Goal: Information Seeking & Learning: Learn about a topic

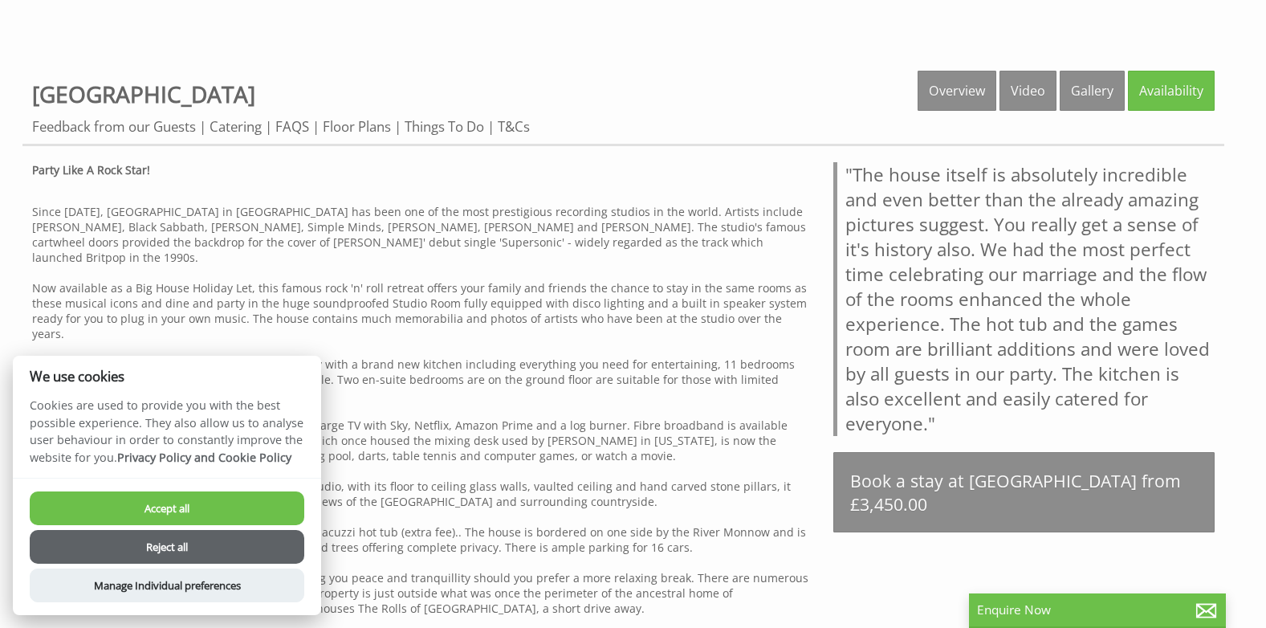
scroll to position [723, 0]
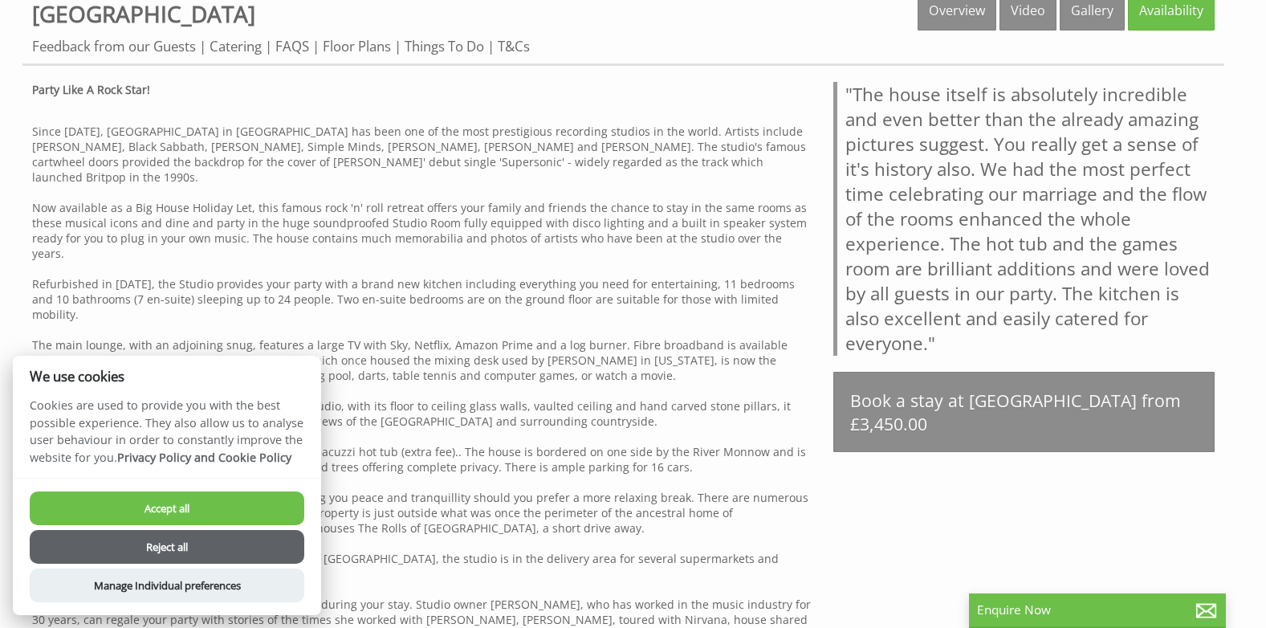
click at [224, 505] on button "Accept all" at bounding box center [167, 508] width 275 height 34
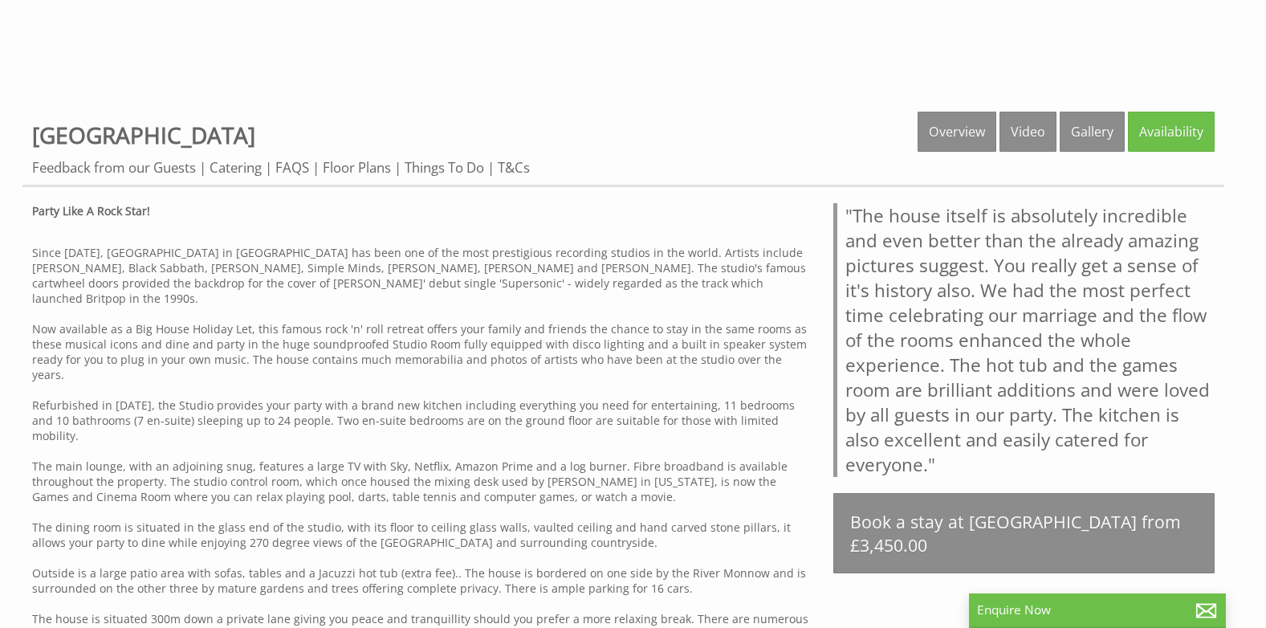
scroll to position [572, 0]
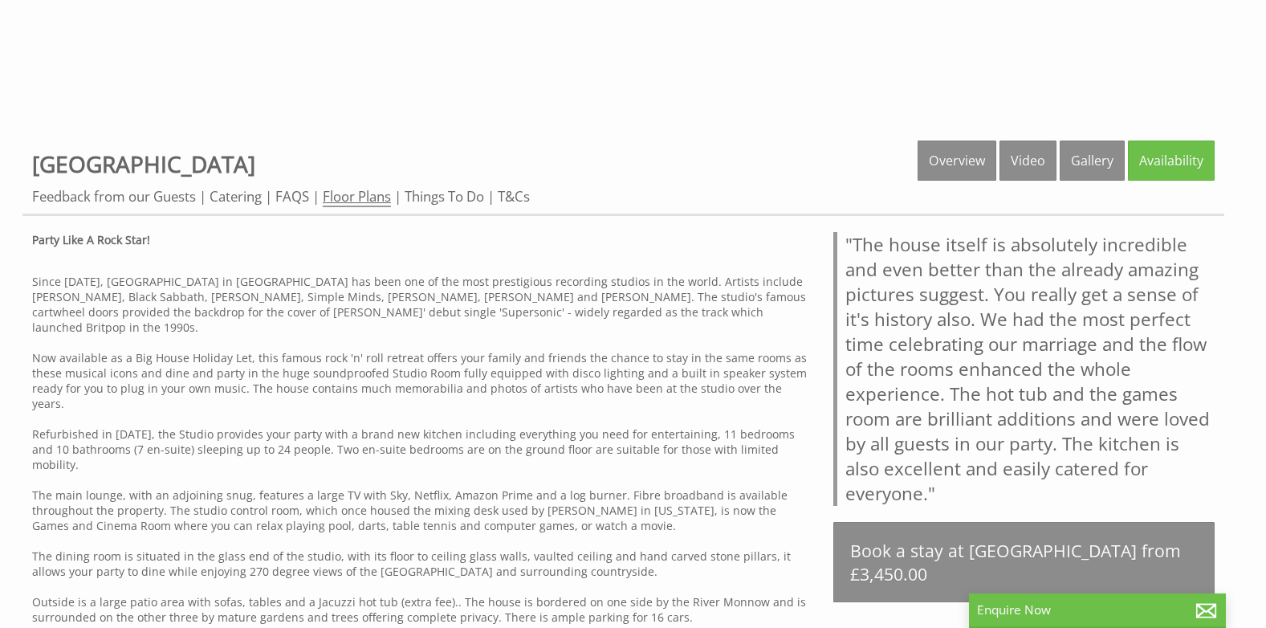
click at [355, 190] on link "Floor Plans" at bounding box center [357, 197] width 68 height 20
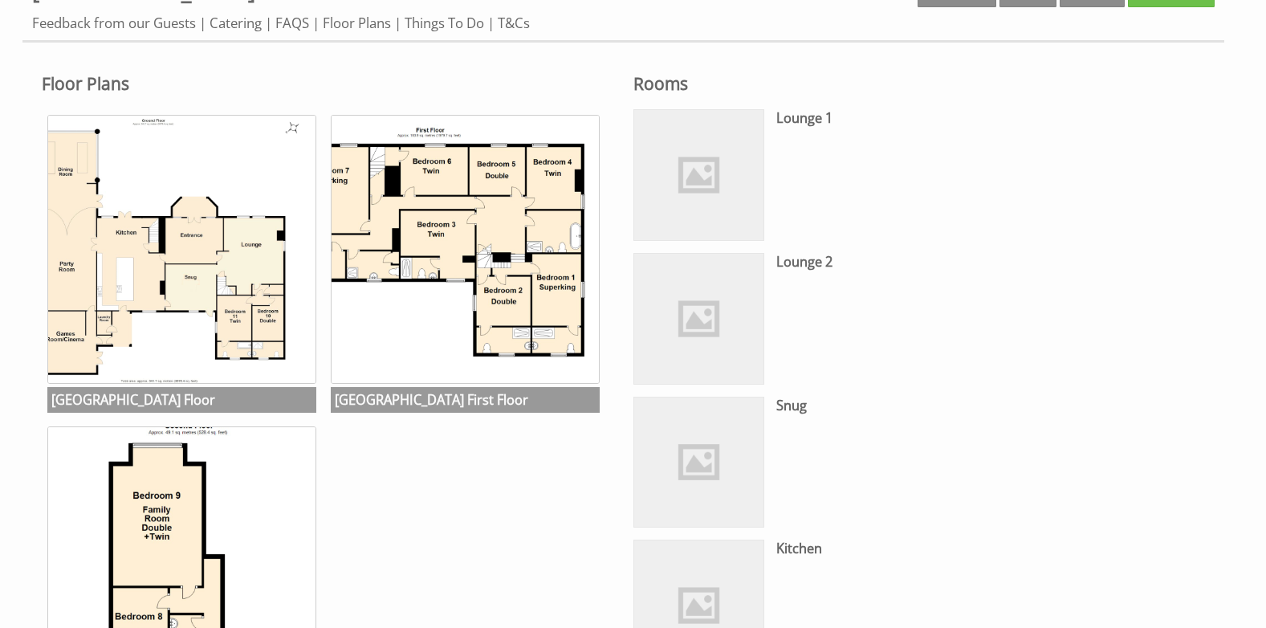
scroll to position [723, 0]
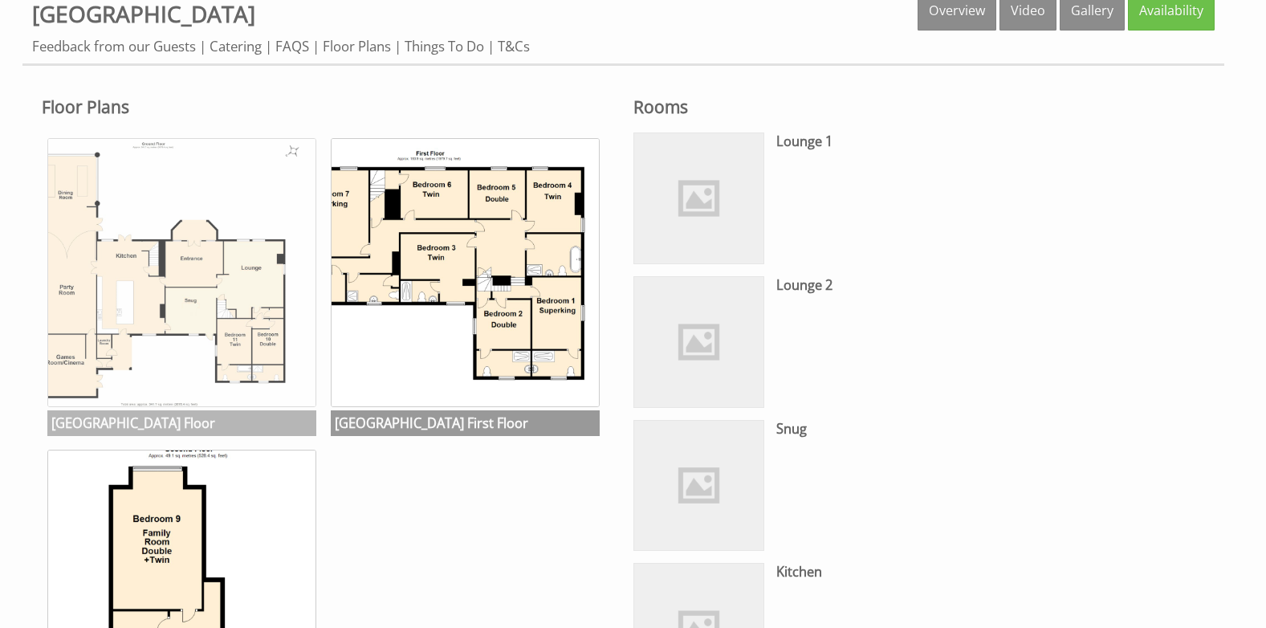
click at [202, 298] on img at bounding box center [181, 272] width 269 height 269
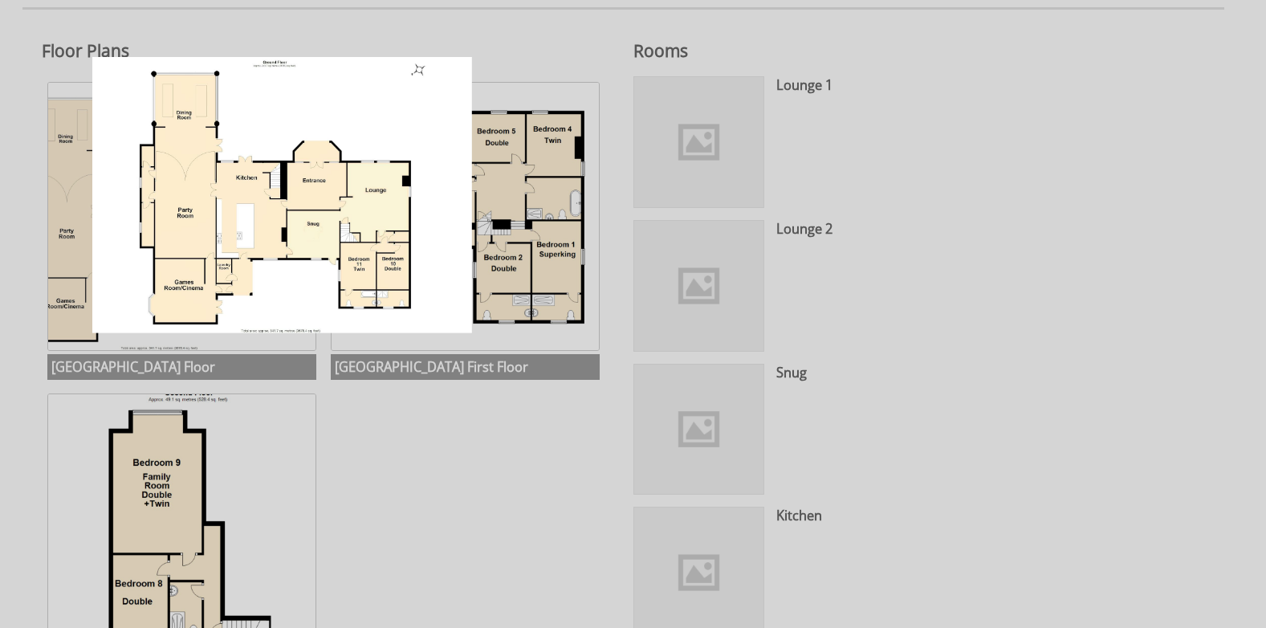
scroll to position [803, 0]
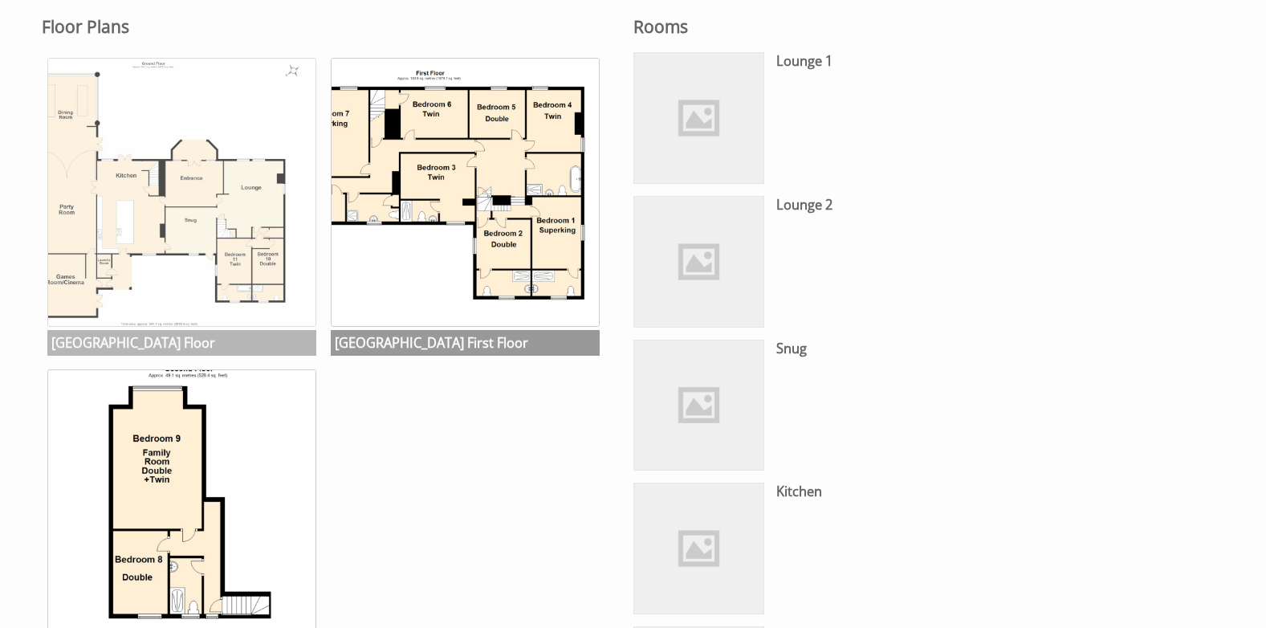
click at [155, 228] on img at bounding box center [181, 192] width 269 height 269
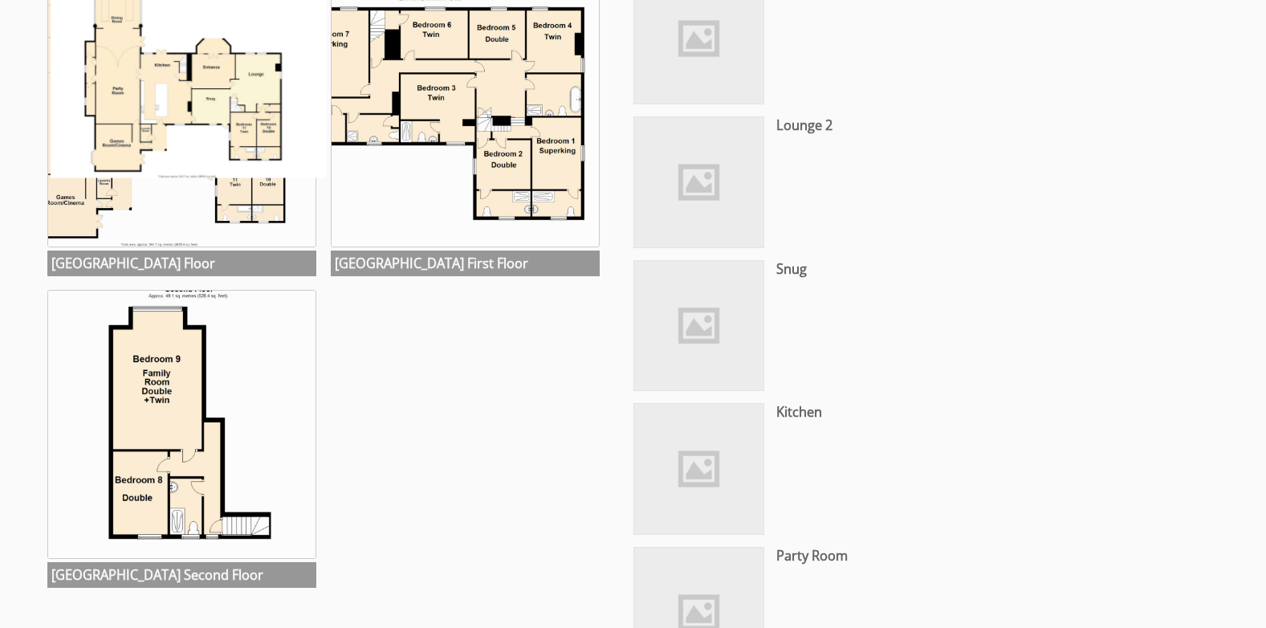
scroll to position [883, 0]
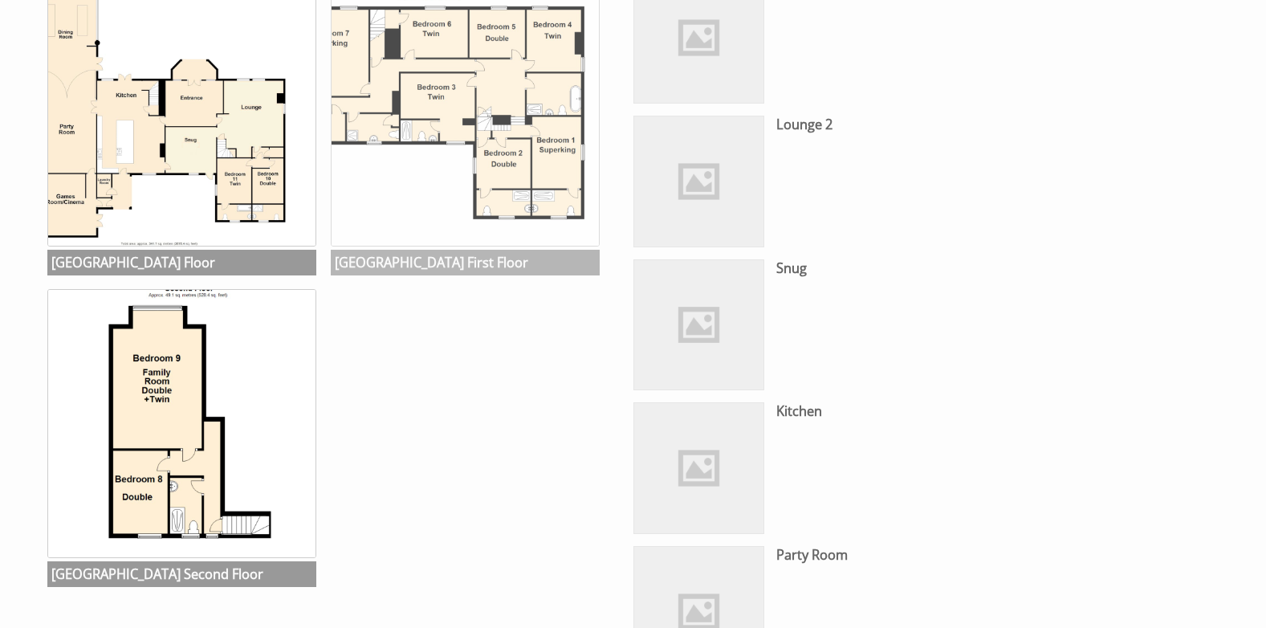
click at [414, 62] on img at bounding box center [465, 112] width 269 height 269
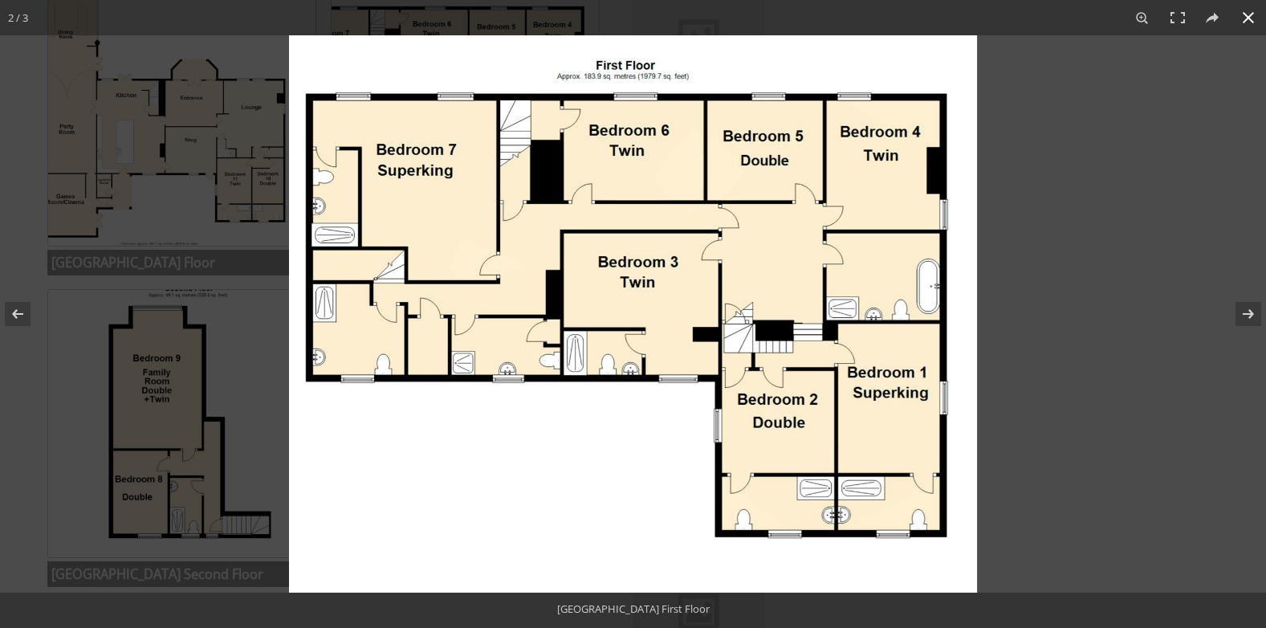
click at [249, 198] on div at bounding box center [633, 314] width 1266 height 628
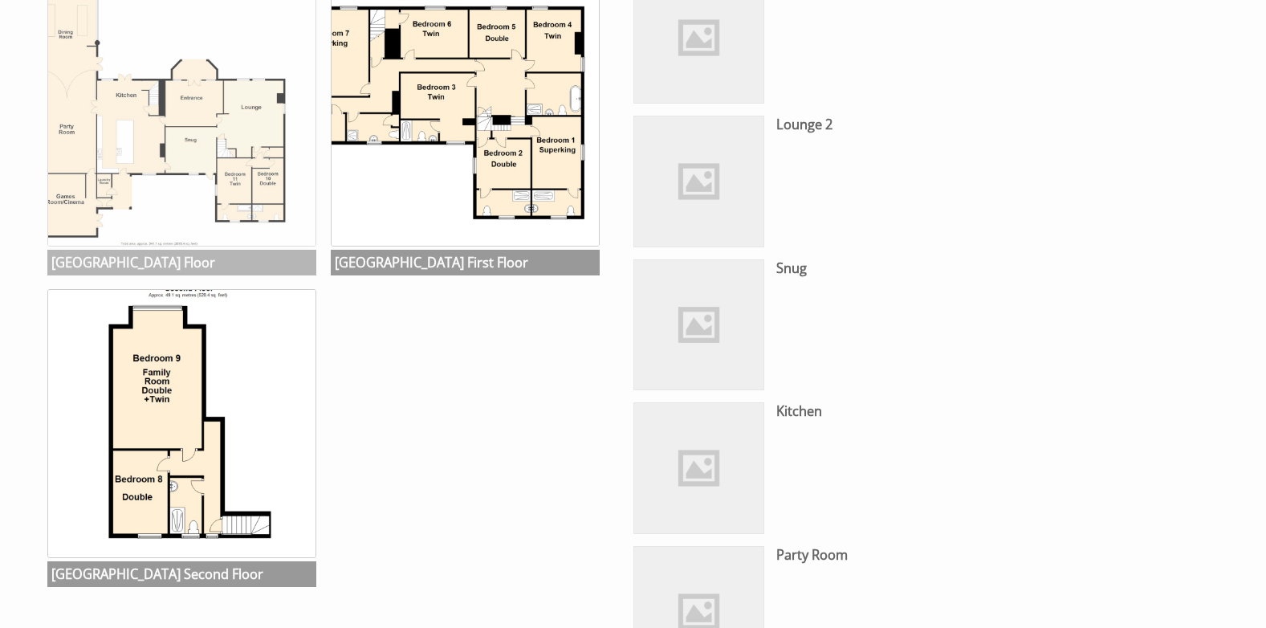
click at [234, 196] on img at bounding box center [181, 112] width 269 height 269
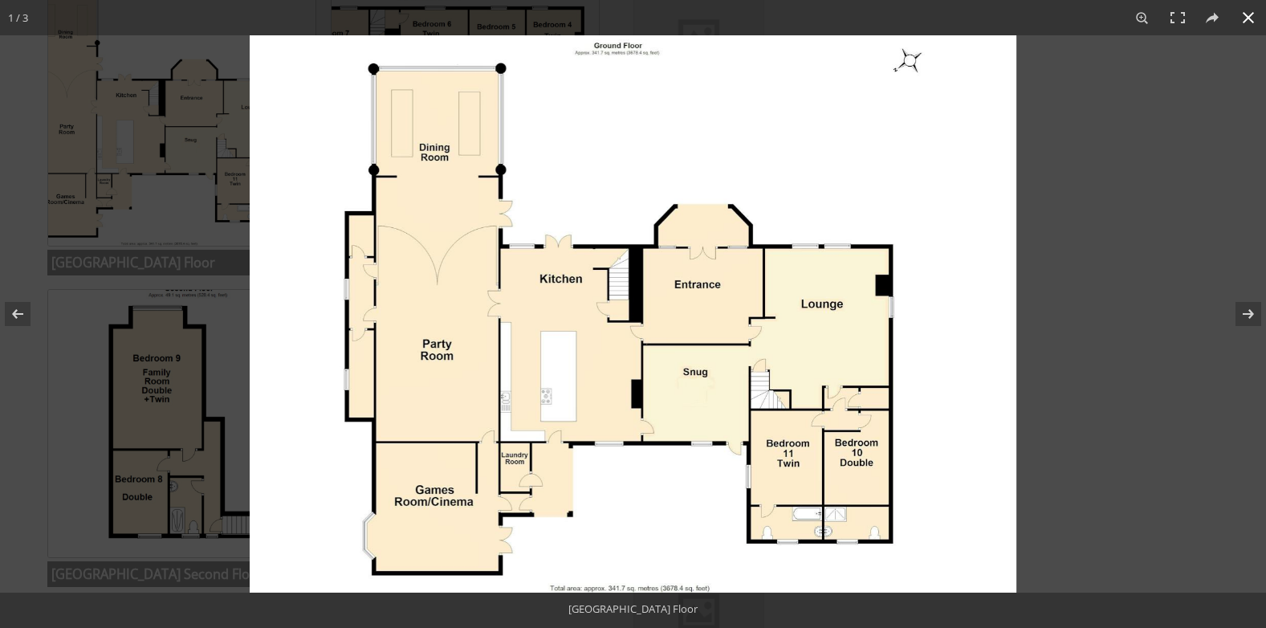
click at [101, 178] on div at bounding box center [633, 314] width 1266 height 628
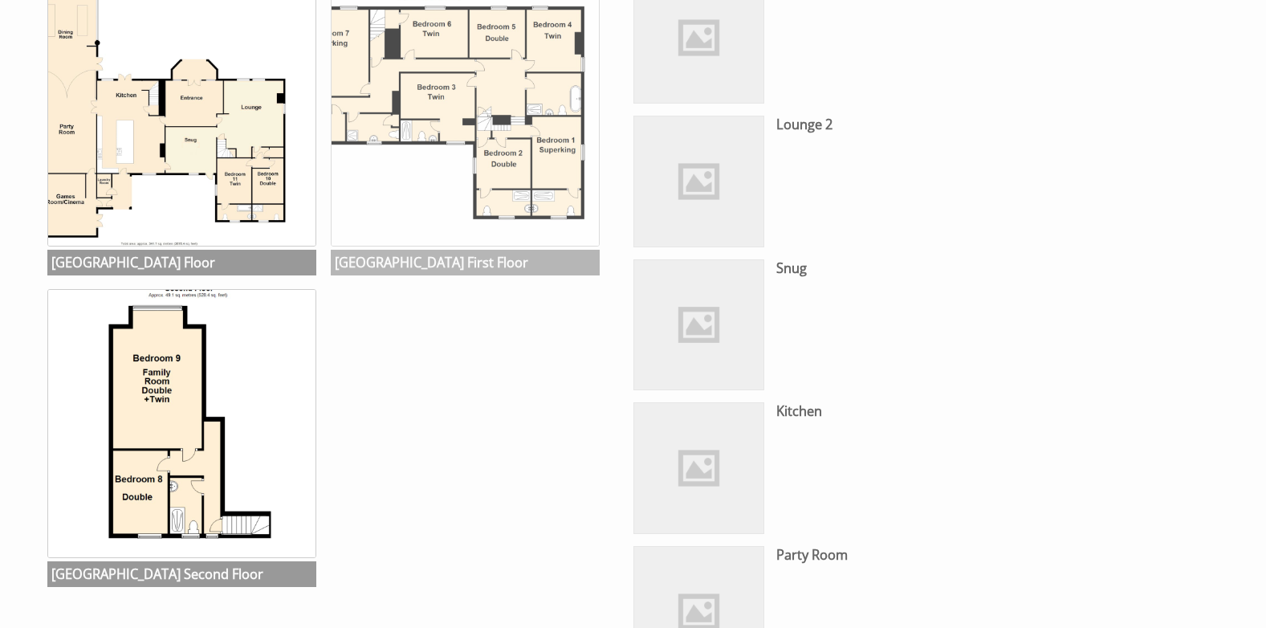
click at [423, 106] on img at bounding box center [465, 112] width 269 height 269
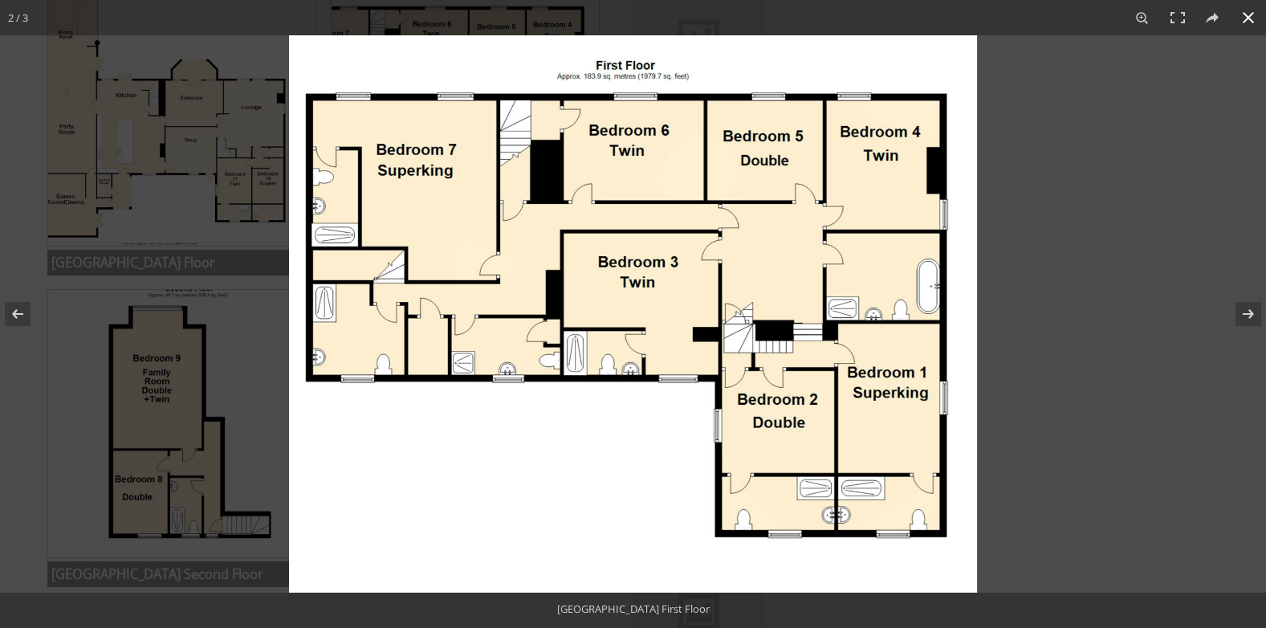
click at [130, 431] on div at bounding box center [633, 314] width 1266 height 628
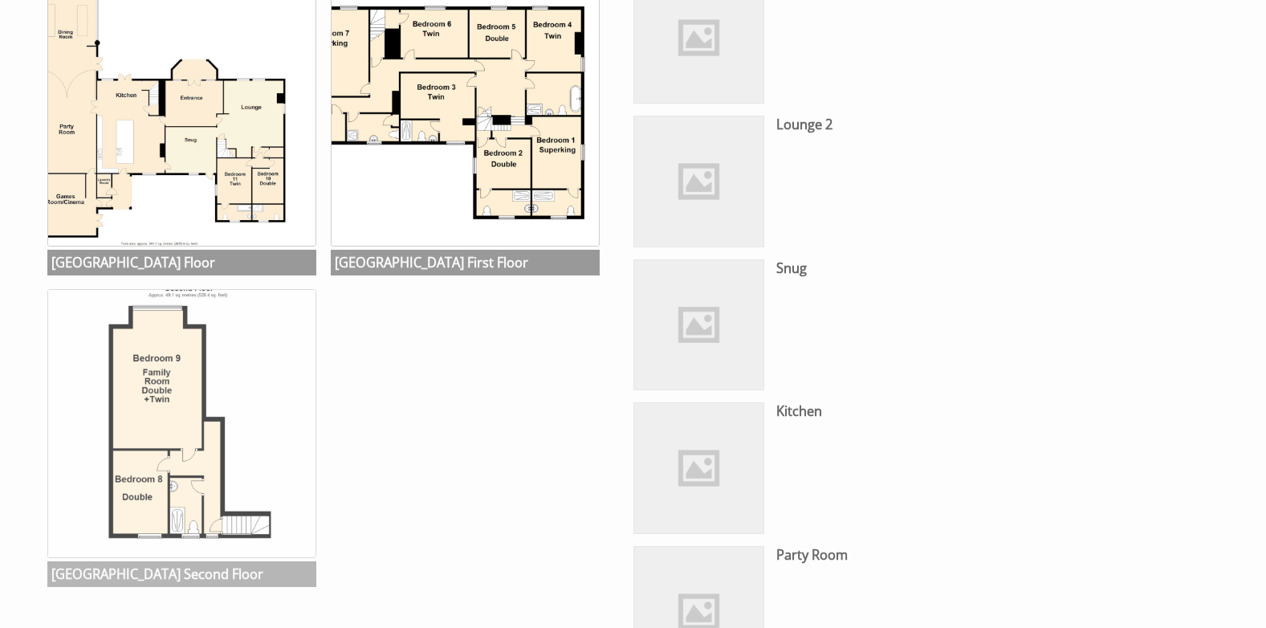
click at [172, 422] on img at bounding box center [181, 423] width 269 height 269
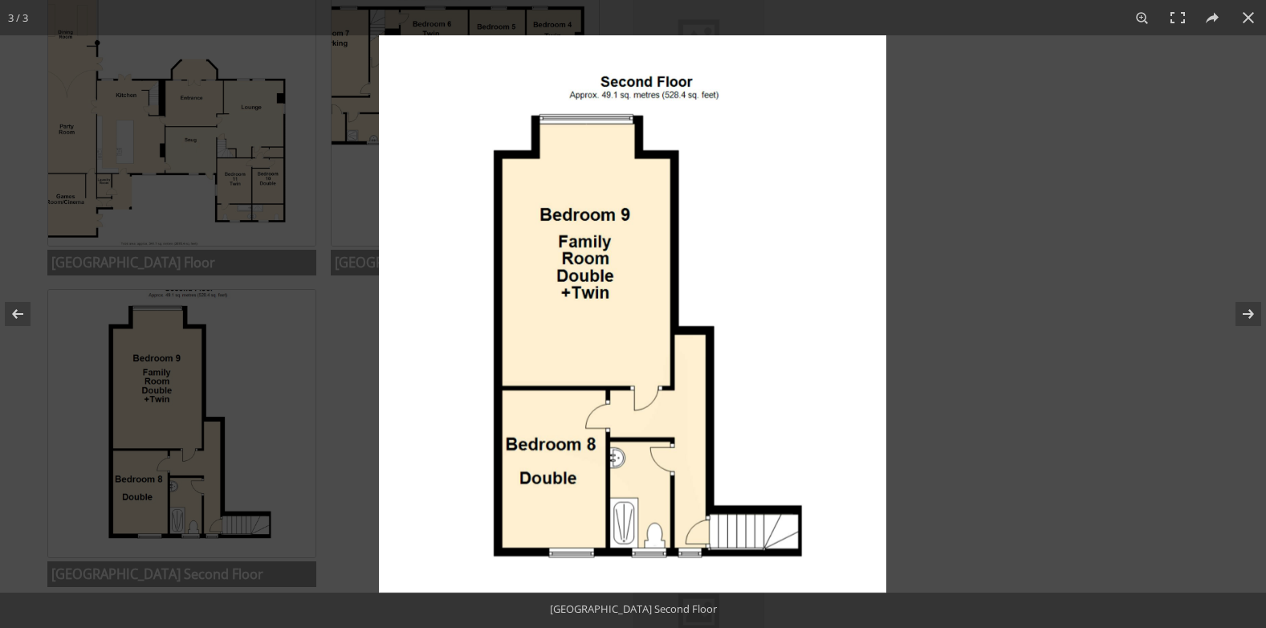
click at [752, 319] on img at bounding box center [632, 313] width 507 height 557
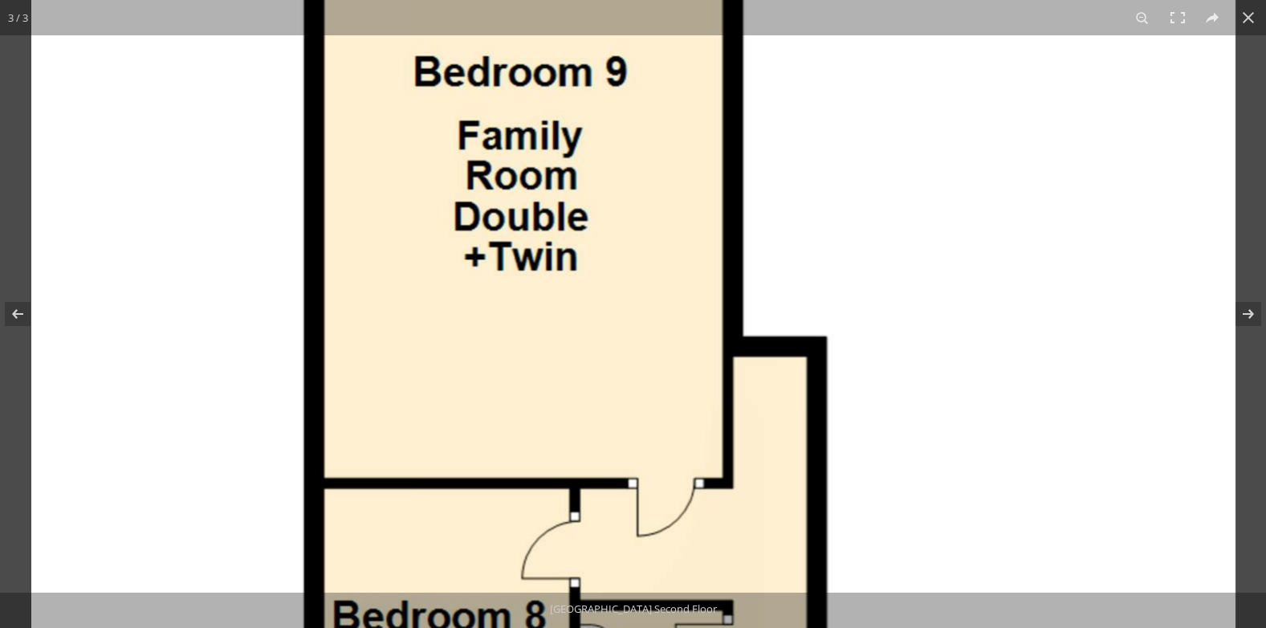
click at [752, 319] on img at bounding box center [633, 308] width 1204 height 1322
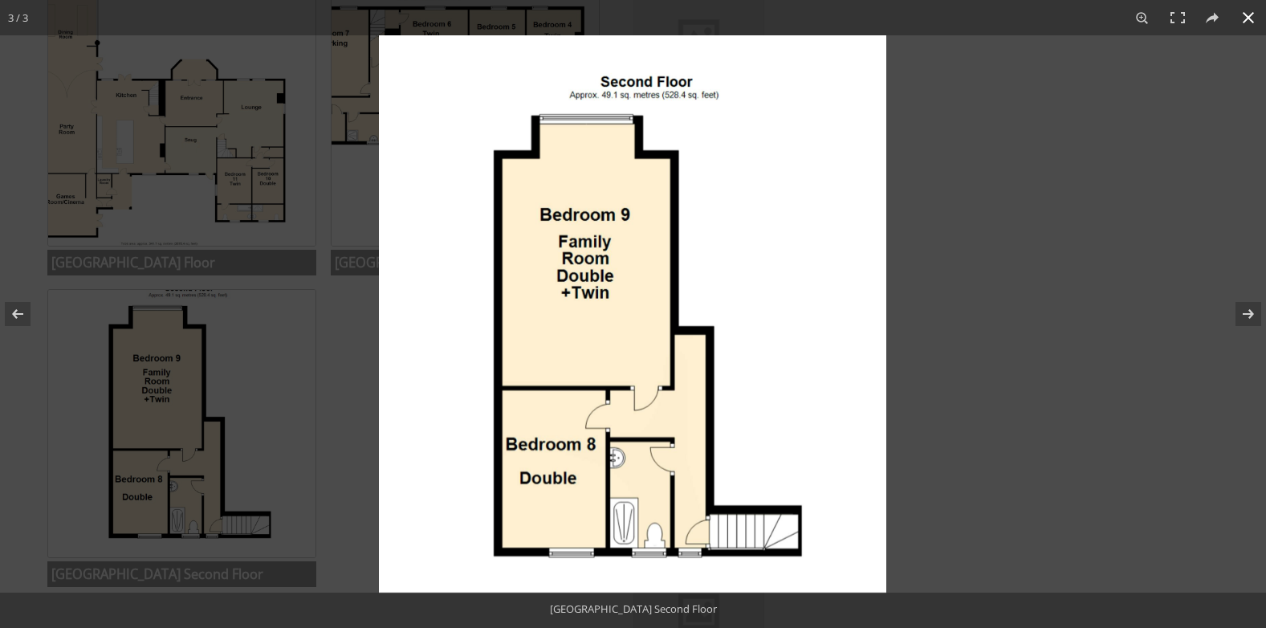
click at [935, 320] on div at bounding box center [1012, 349] width 1266 height 628
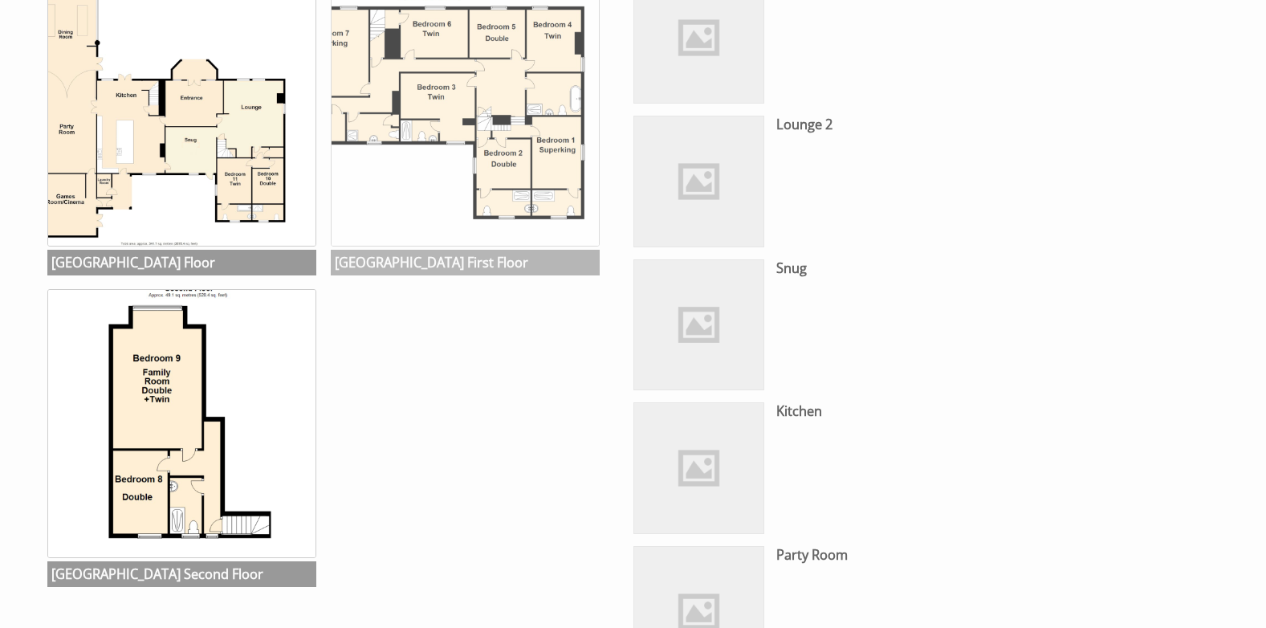
click at [458, 130] on img at bounding box center [465, 112] width 269 height 269
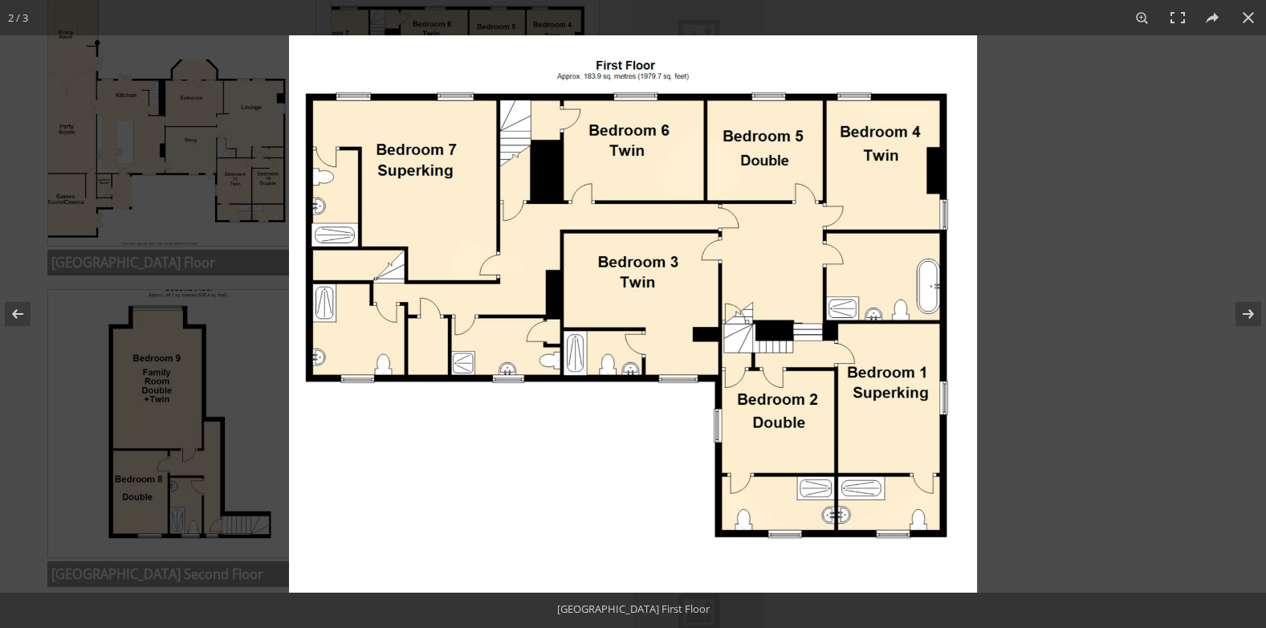
click at [649, 168] on img at bounding box center [633, 313] width 688 height 557
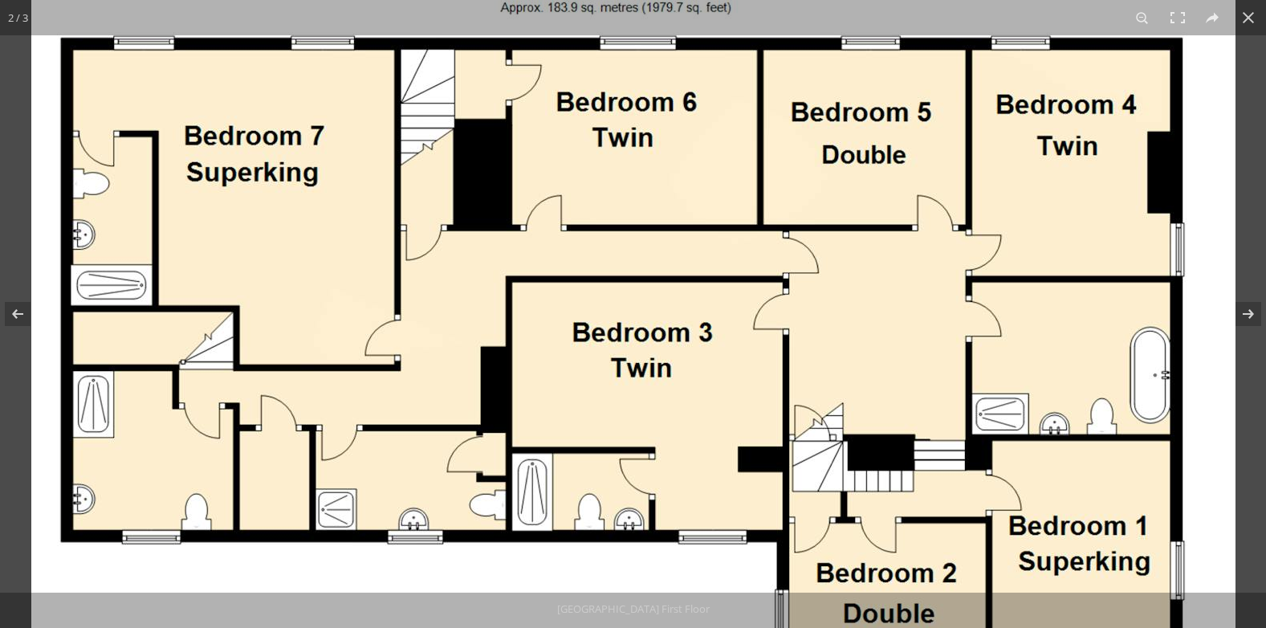
click at [1203, 222] on img at bounding box center [633, 423] width 1204 height 975
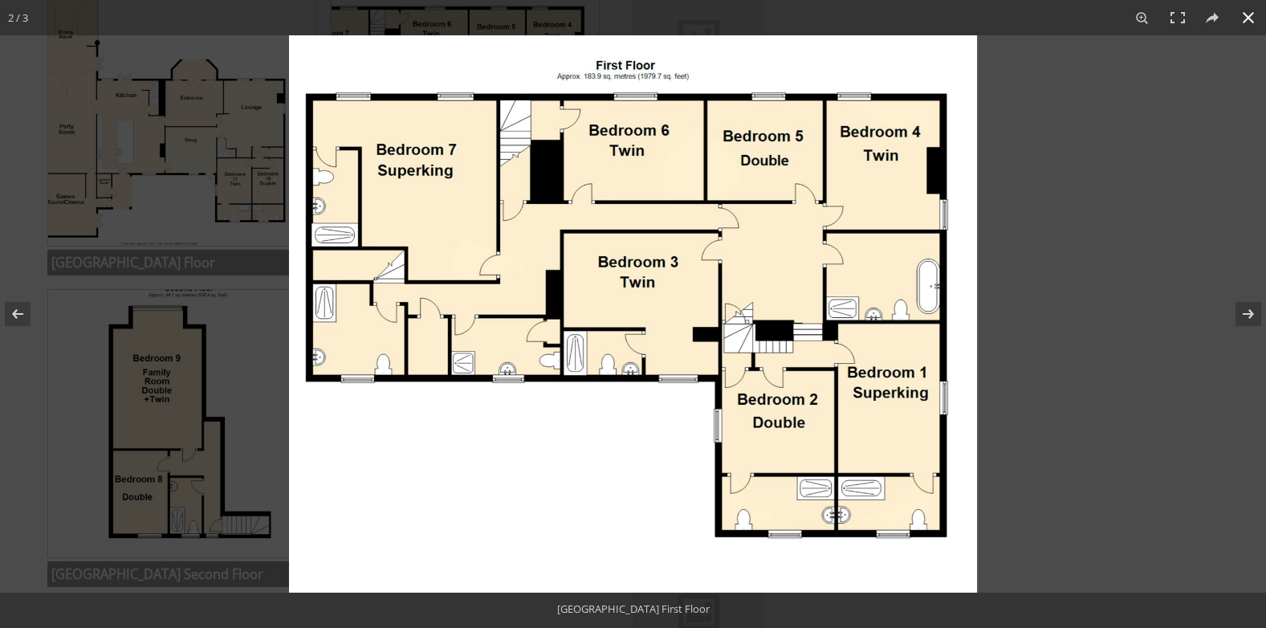
click at [1097, 153] on div at bounding box center [922, 349] width 1266 height 628
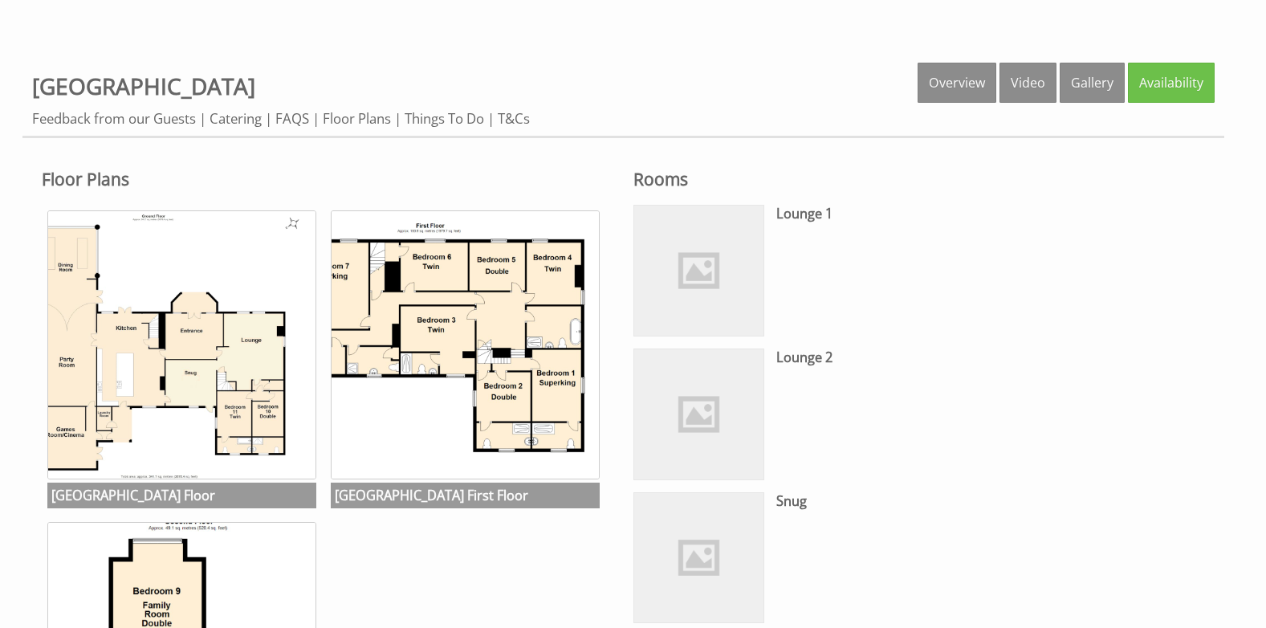
scroll to position [642, 0]
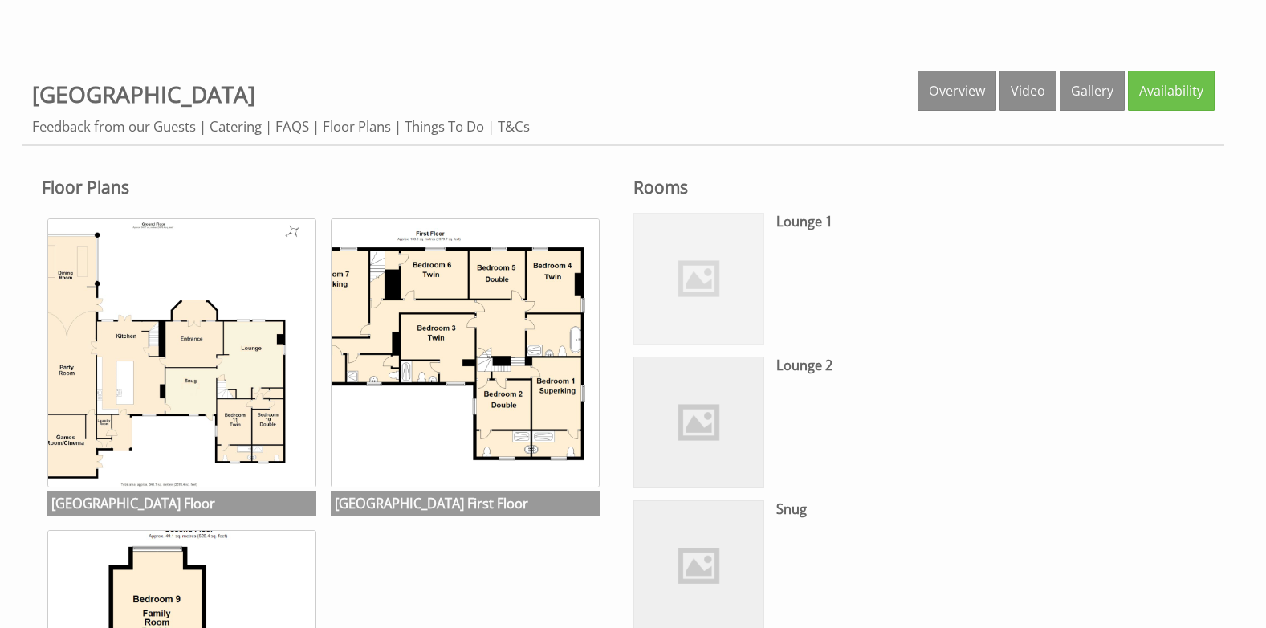
click at [720, 314] on img at bounding box center [699, 279] width 130 height 130
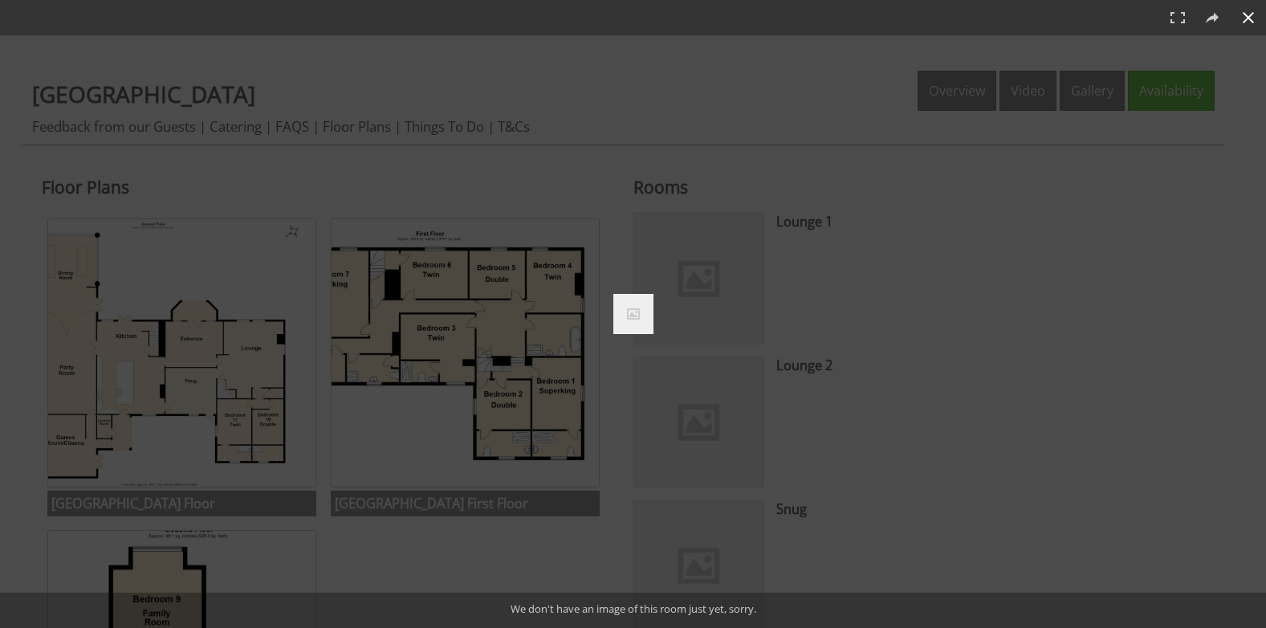
click at [688, 320] on div at bounding box center [659, 316] width 92 height 45
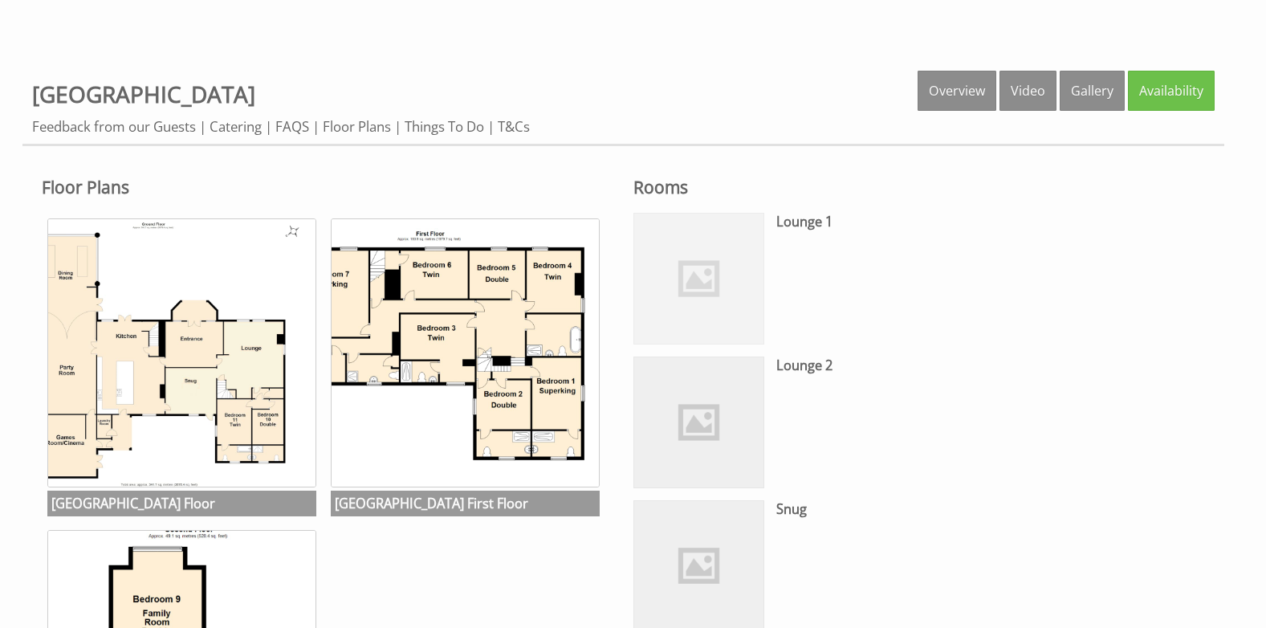
click at [688, 320] on img at bounding box center [699, 279] width 130 height 130
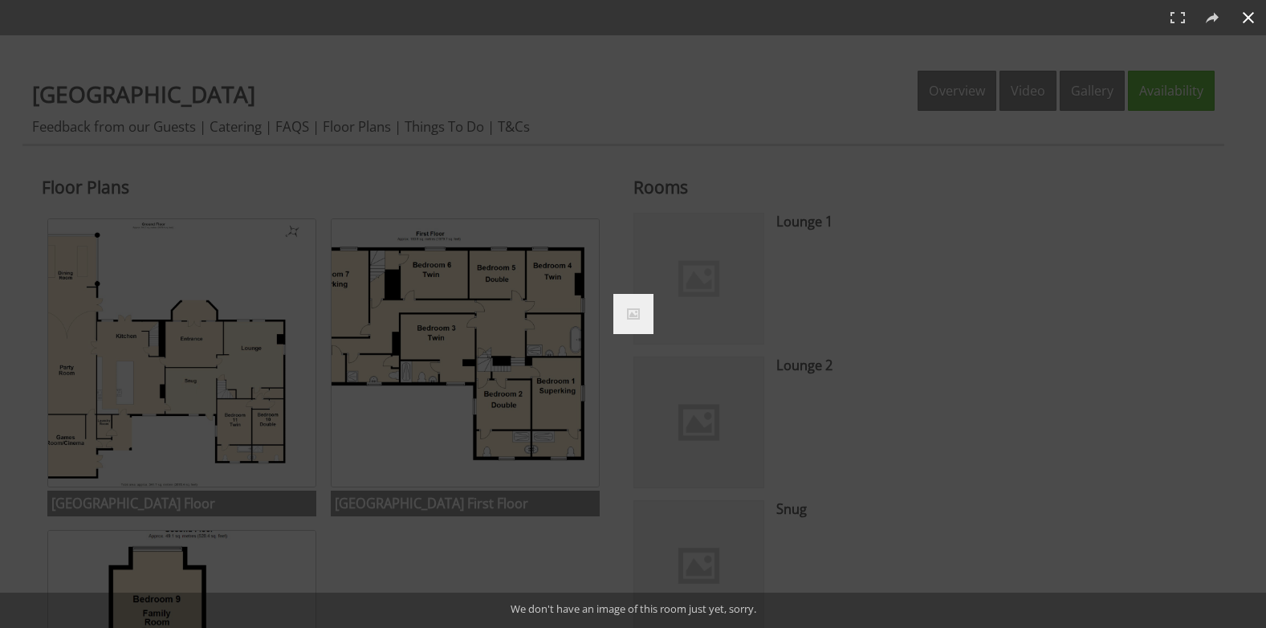
click at [688, 320] on div at bounding box center [659, 316] width 92 height 45
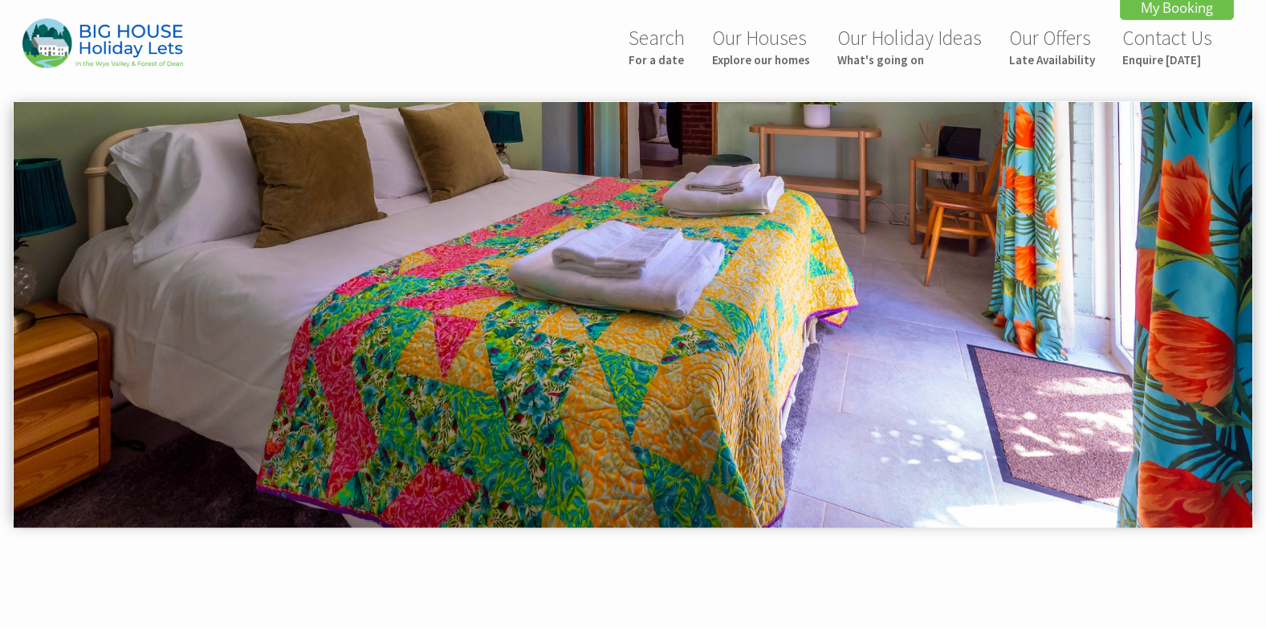
scroll to position [0, 0]
